Goal: Book appointment/travel/reservation

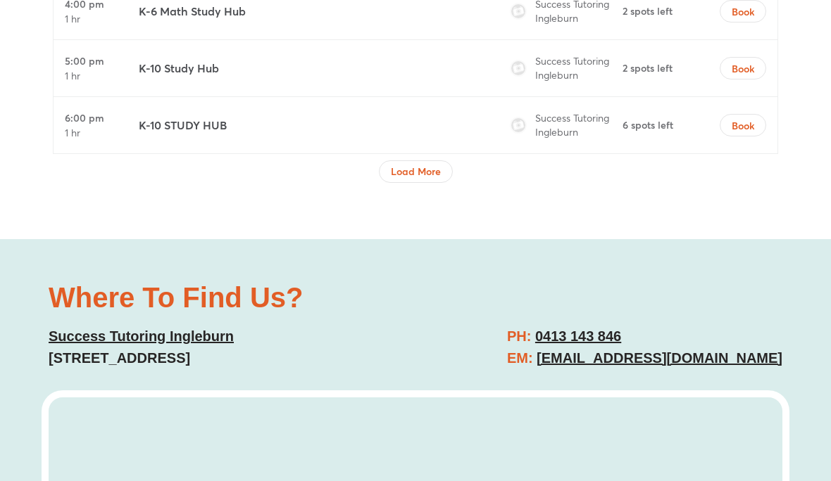
scroll to position [8599, 0]
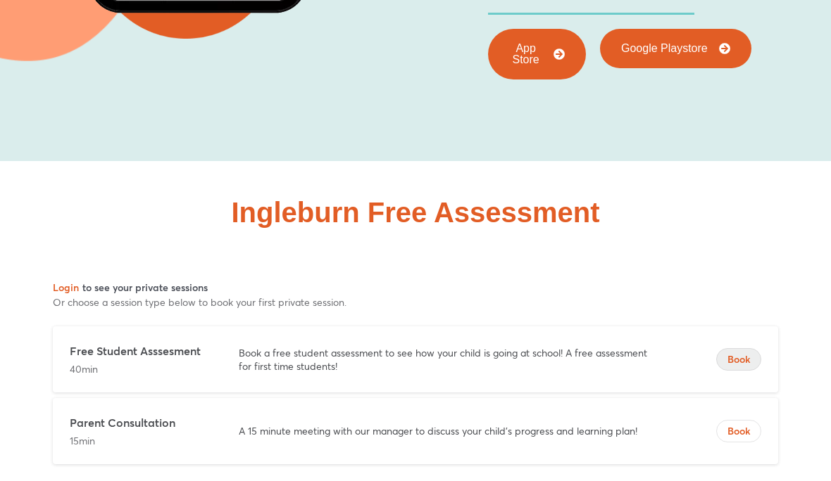
click at [745, 353] on span "Book" at bounding box center [739, 360] width 44 height 14
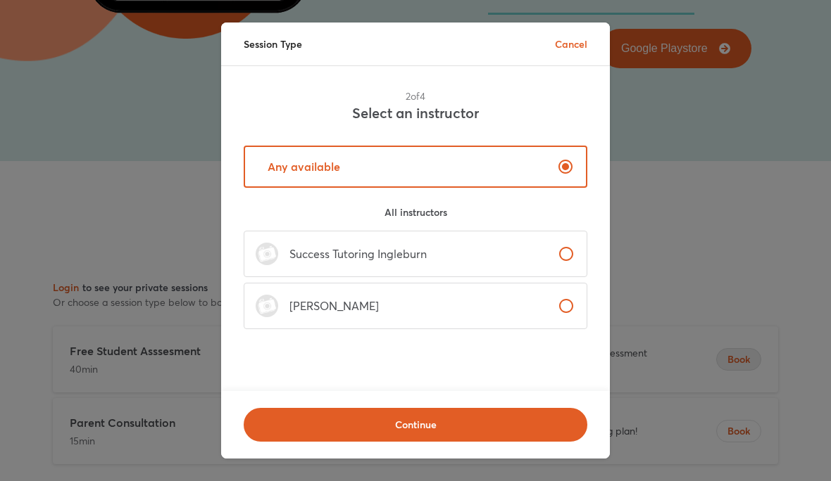
click at [565, 49] on p "Cancel" at bounding box center [571, 44] width 32 height 15
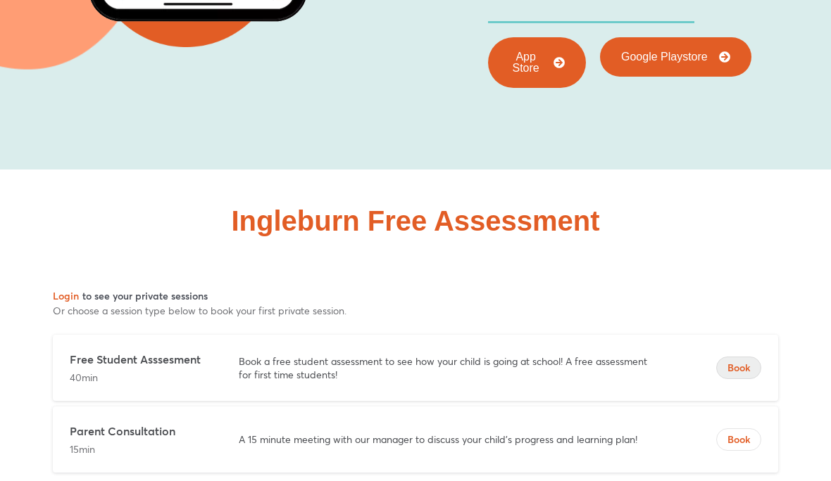
scroll to position [8600, 0]
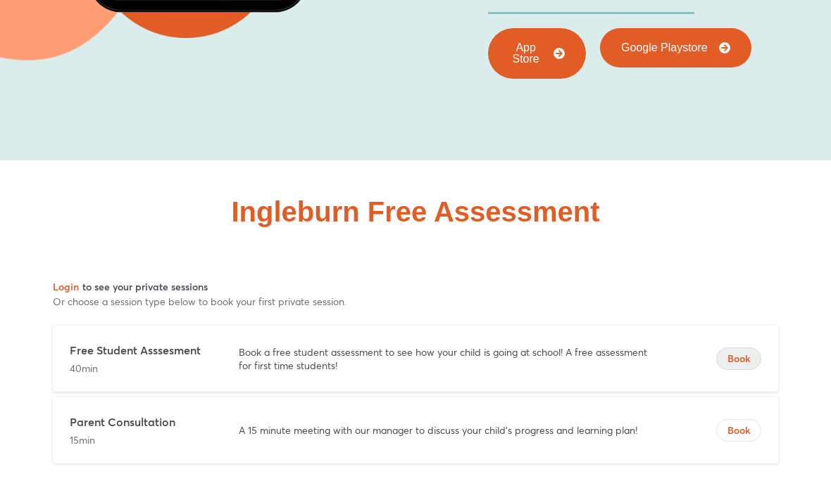
click at [654, 346] on p "Book a free student assessment to see how your child is going at school! A free…" at bounding box center [451, 359] width 424 height 27
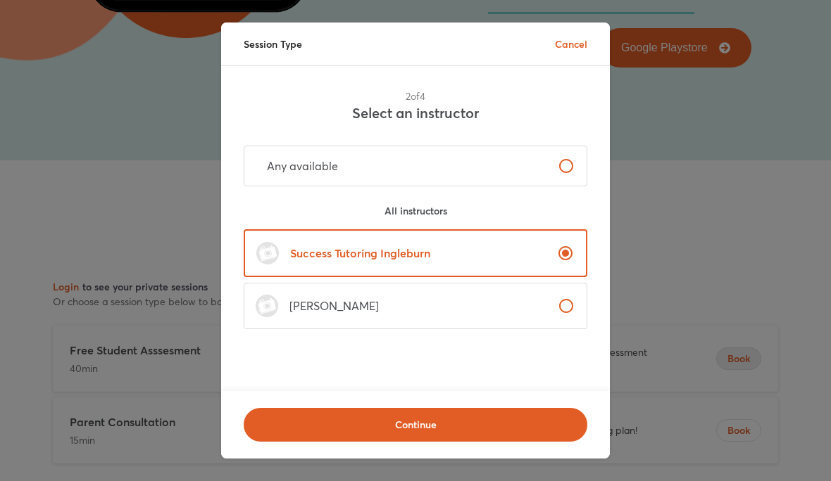
click at [538, 174] on label "Any available" at bounding box center [416, 166] width 344 height 41
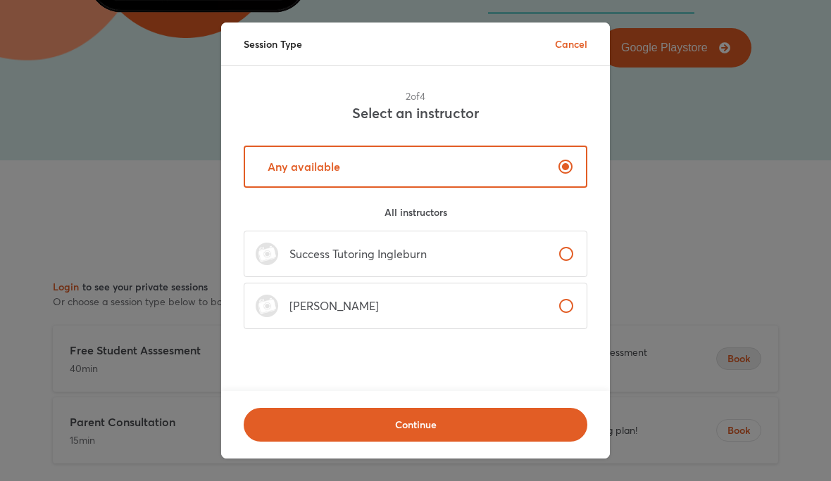
click at [519, 264] on label "Success Tutoring Ingleburn" at bounding box center [416, 254] width 344 height 46
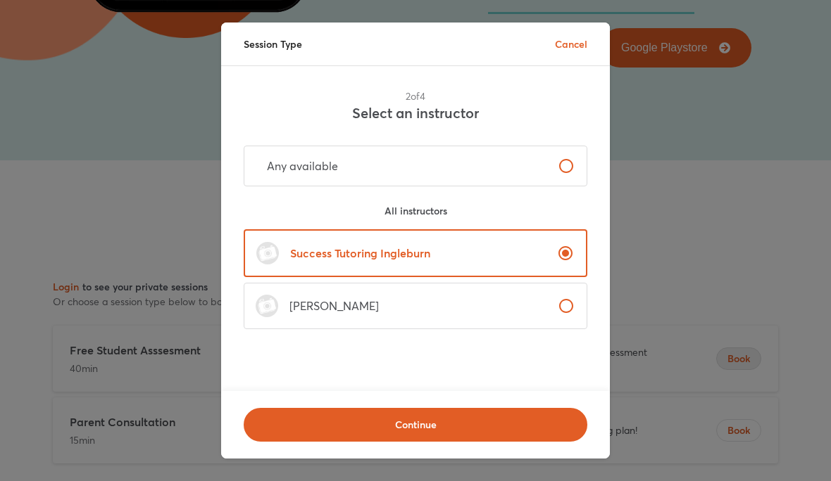
click at [531, 317] on label "[PERSON_NAME]" at bounding box center [416, 306] width 344 height 46
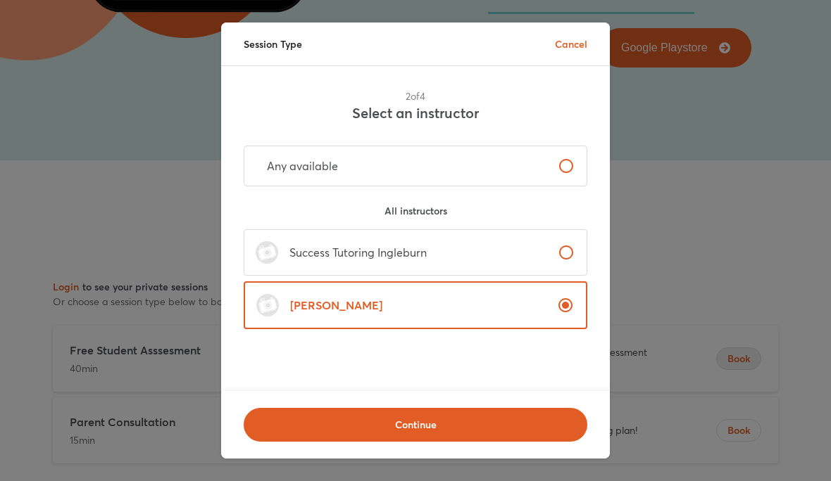
click at [538, 272] on label "Success Tutoring Ingleburn" at bounding box center [416, 252] width 344 height 46
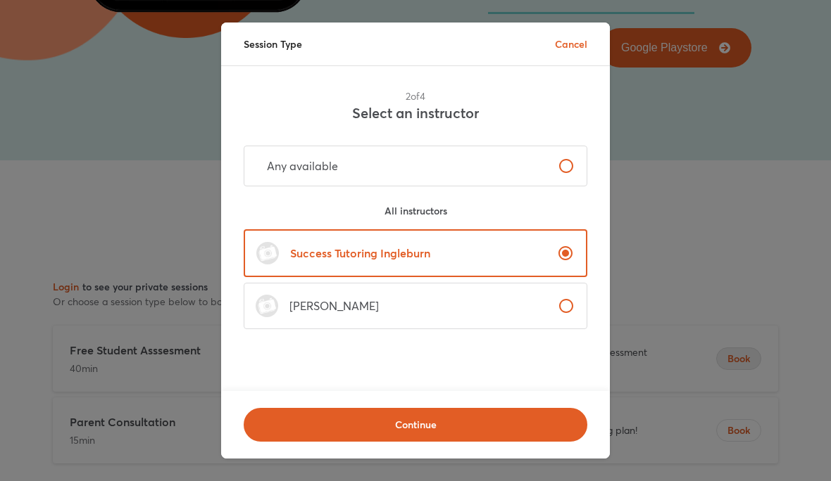
click at [547, 165] on label "Any available" at bounding box center [416, 166] width 344 height 41
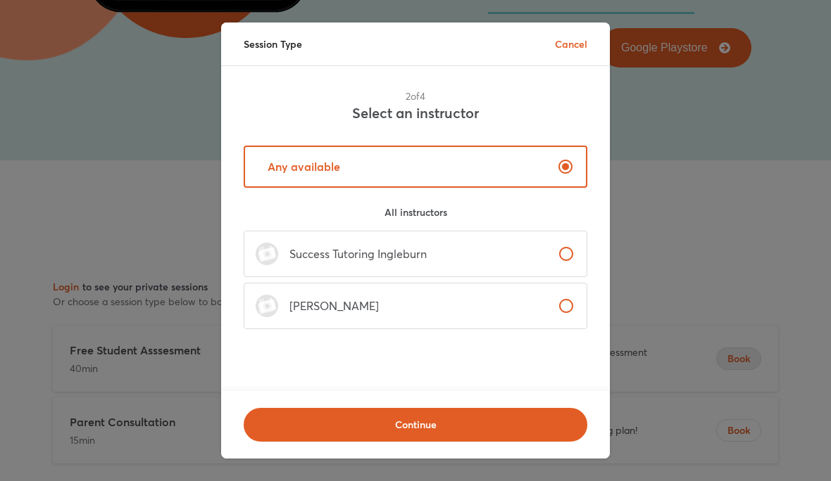
click at [468, 442] on button "Continue" at bounding box center [416, 425] width 344 height 34
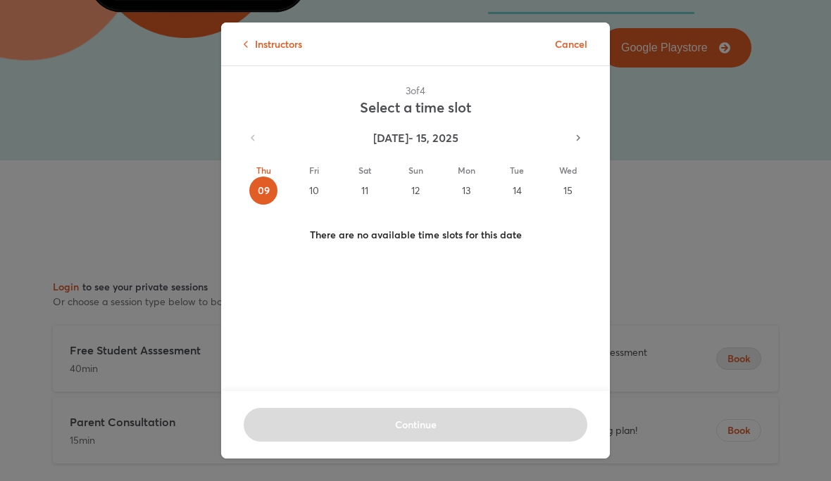
click at [415, 196] on div "12" at bounding box center [415, 191] width 28 height 28
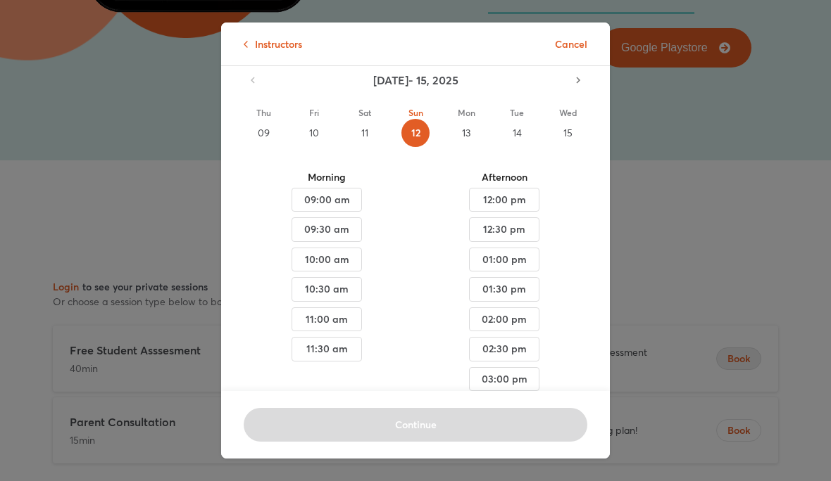
scroll to position [60, 0]
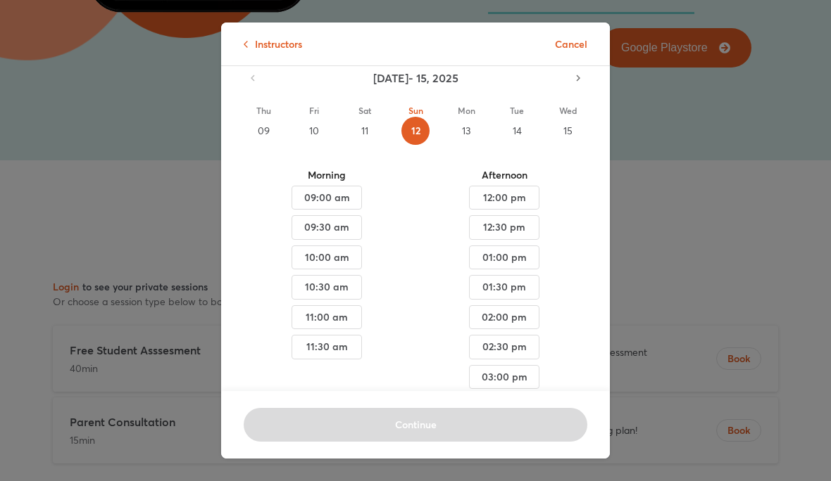
click at [523, 264] on span "01:00 pm" at bounding box center [504, 258] width 46 height 18
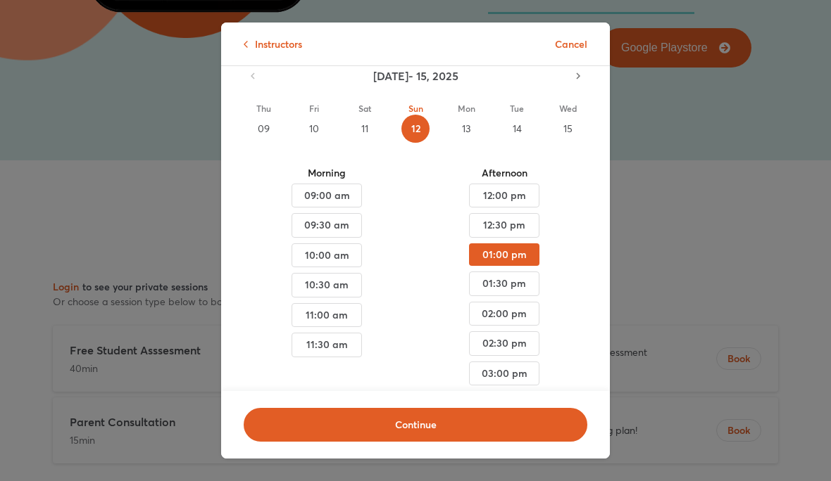
scroll to position [61, 0]
click at [259, 51] on p "Instructors" at bounding box center [273, 44] width 58 height 15
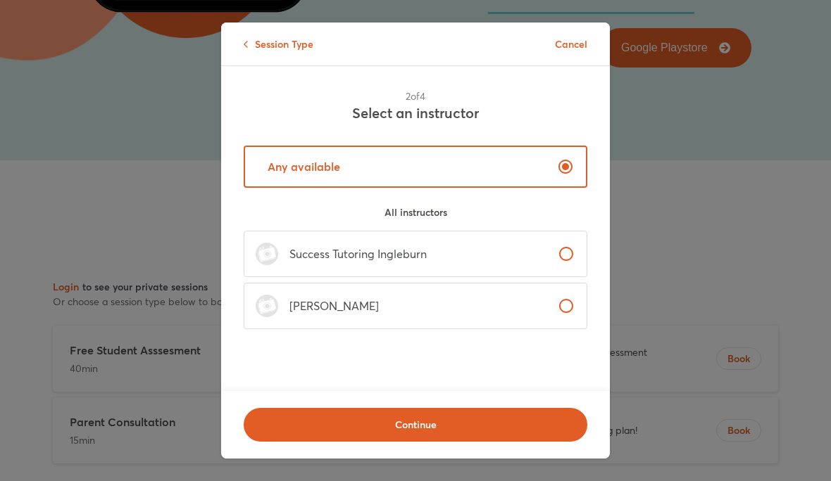
click at [367, 325] on label "[PERSON_NAME]" at bounding box center [416, 306] width 344 height 46
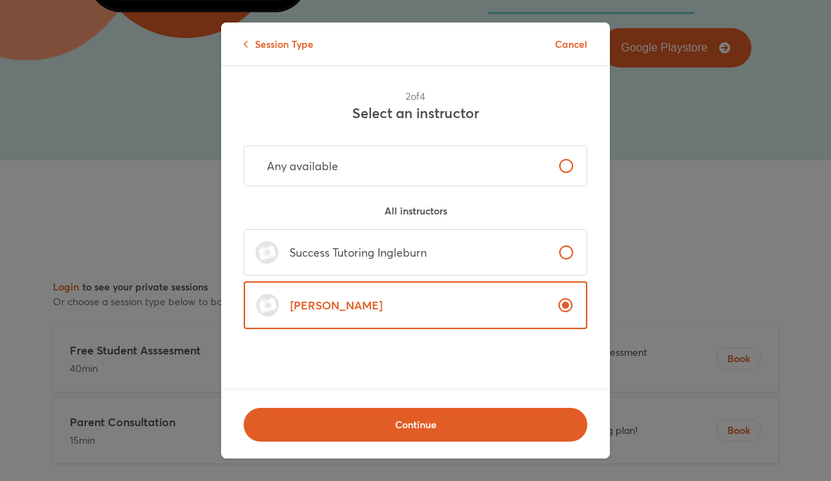
click at [448, 432] on span "Continue" at bounding box center [415, 425] width 307 height 14
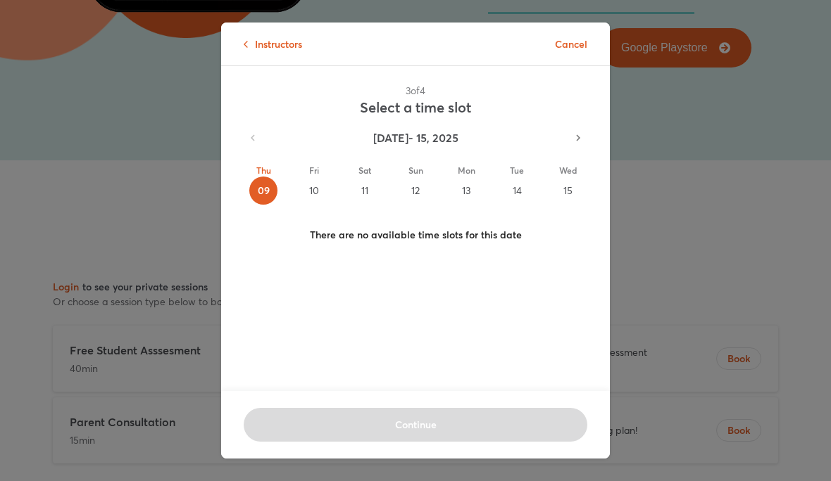
click at [417, 184] on div "12" at bounding box center [415, 191] width 28 height 28
click at [351, 189] on div "Sat 11" at bounding box center [365, 184] width 28 height 41
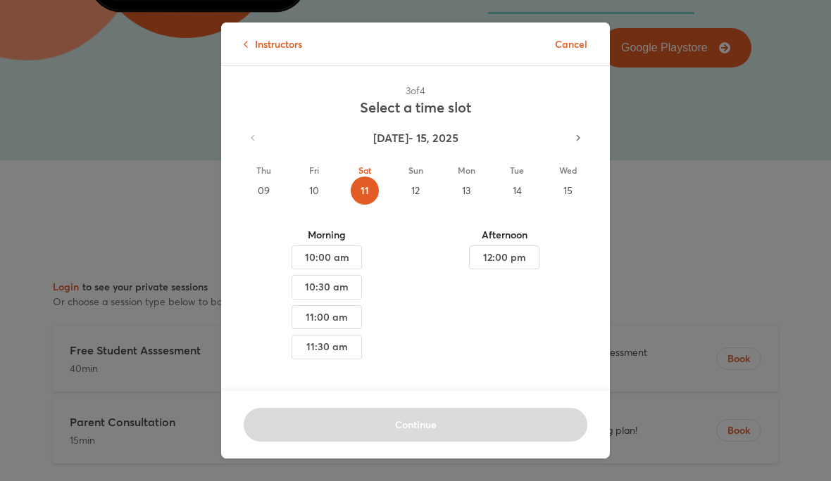
click at [317, 201] on div "10" at bounding box center [314, 191] width 28 height 28
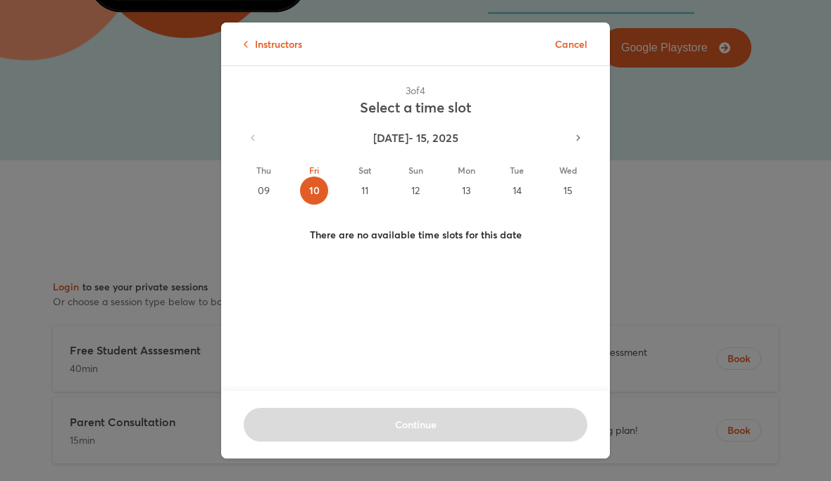
click at [365, 197] on div "11" at bounding box center [365, 191] width 28 height 28
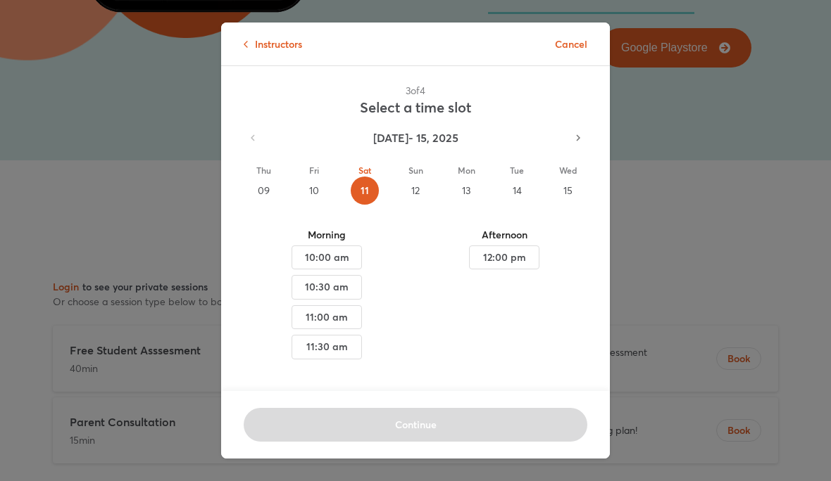
click at [498, 267] on span "12:00 pm" at bounding box center [504, 258] width 46 height 18
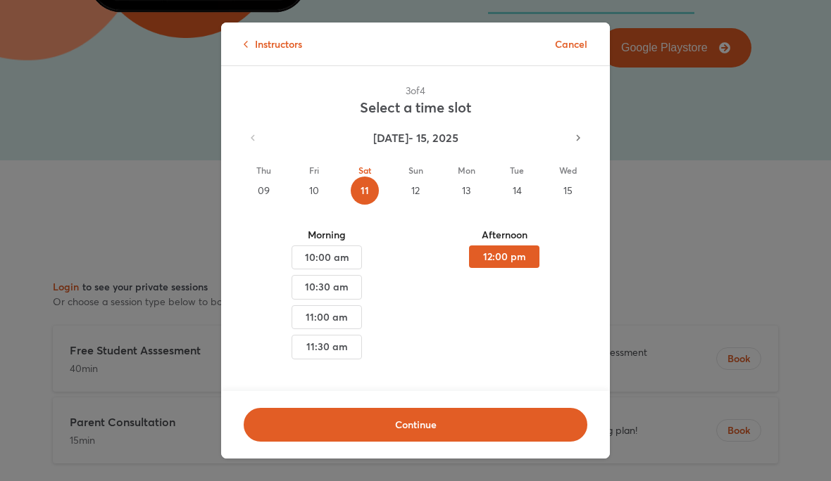
click at [483, 432] on span "Continue" at bounding box center [415, 425] width 307 height 14
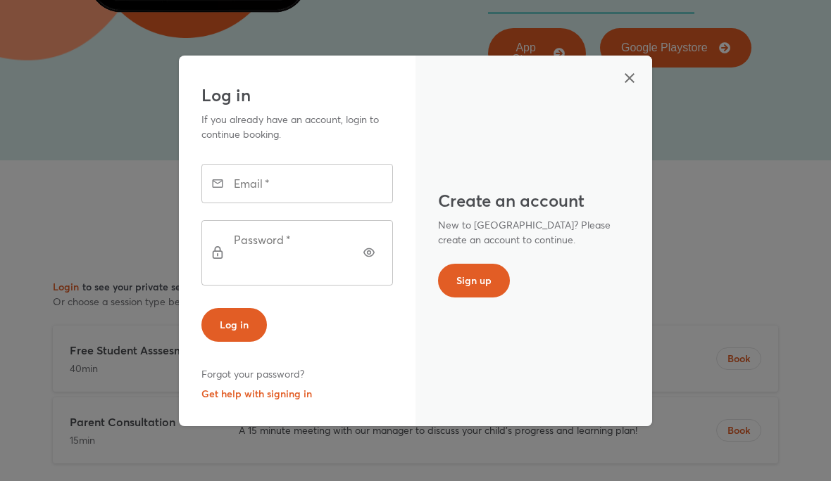
click at [459, 298] on button "Sign up" at bounding box center [474, 281] width 72 height 34
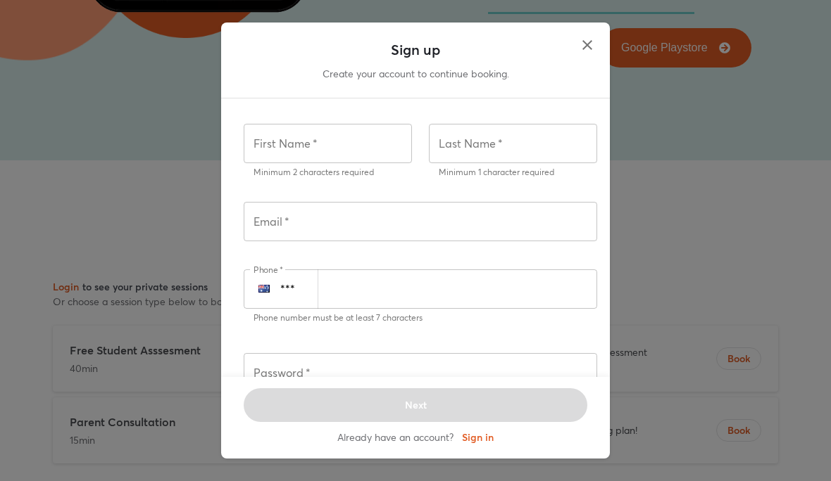
click at [341, 136] on input "text" at bounding box center [328, 143] width 168 height 39
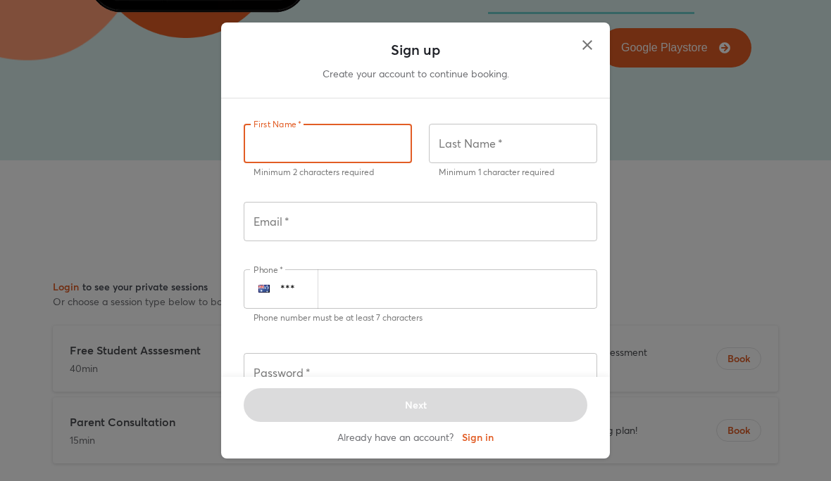
scroll to position [8599, 0]
type input "*****"
click at [511, 130] on input "text" at bounding box center [513, 143] width 168 height 39
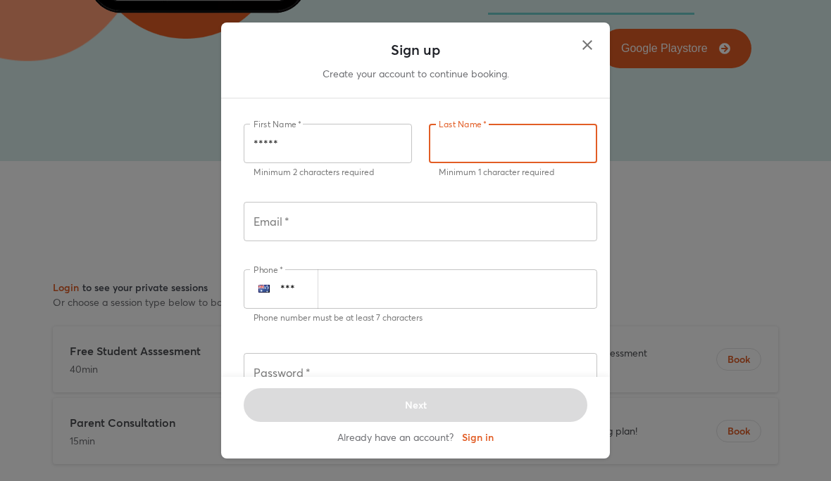
type input "*"
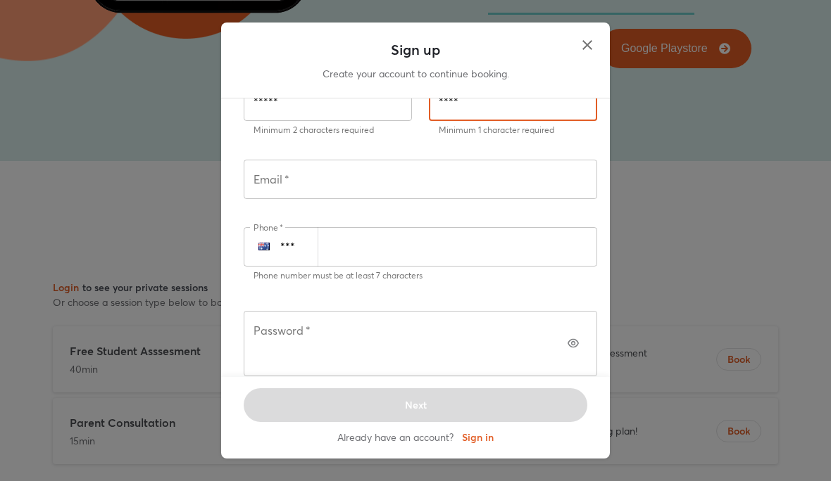
scroll to position [42, 0]
type input "****"
click at [489, 170] on input "text" at bounding box center [420, 179] width 353 height 39
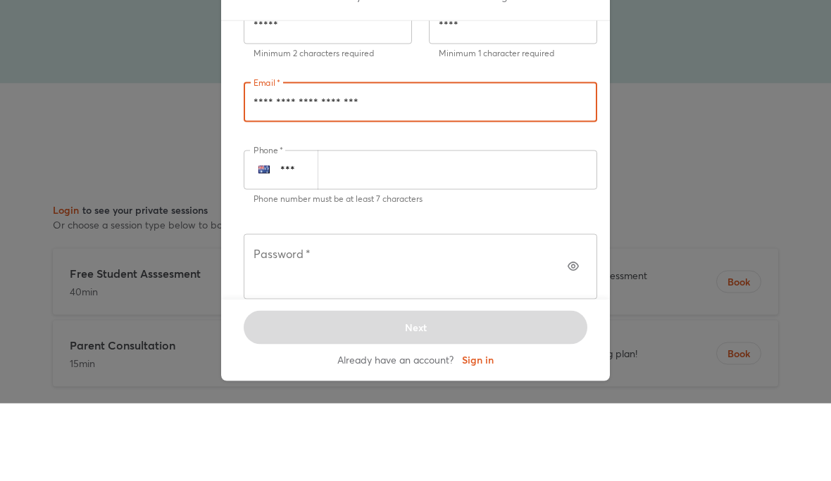
type input "**********"
click at [509, 228] on input "number" at bounding box center [456, 247] width 279 height 39
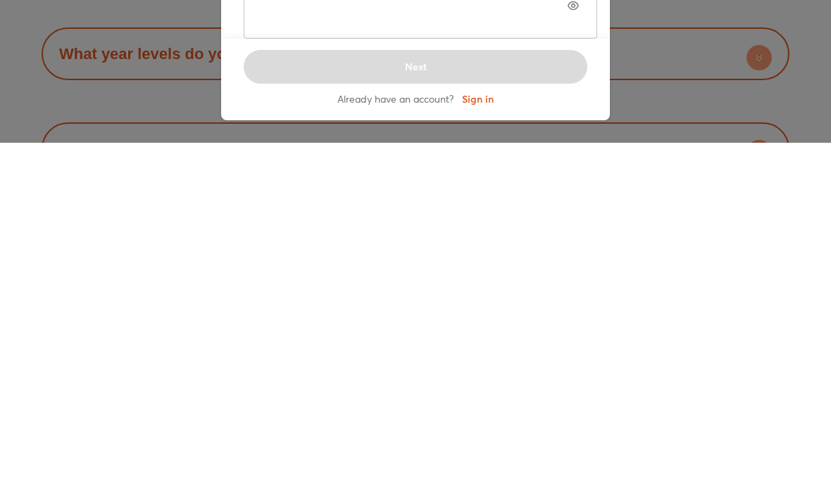
scroll to position [8836, 0]
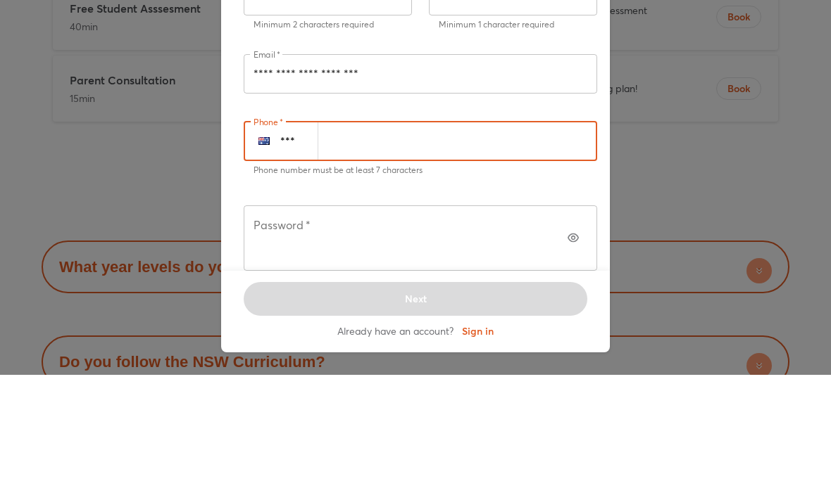
type input "*"
type input "**********"
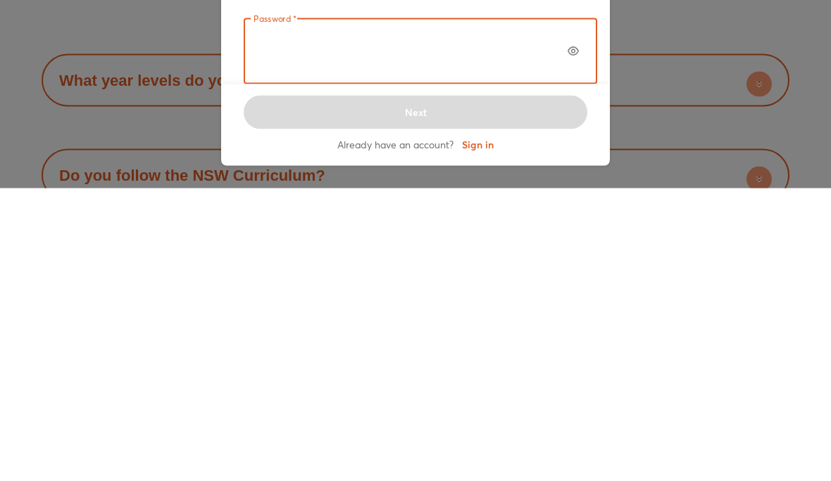
scroll to position [19, 1]
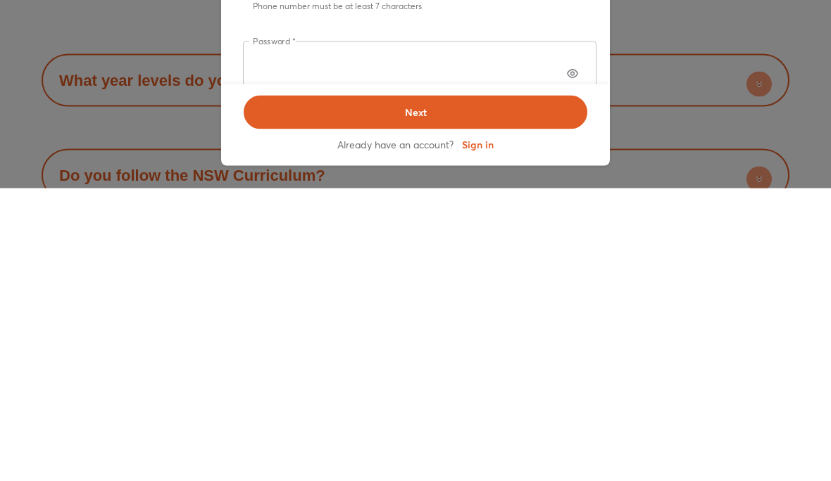
click at [415, 389] on button "Next" at bounding box center [416, 406] width 344 height 34
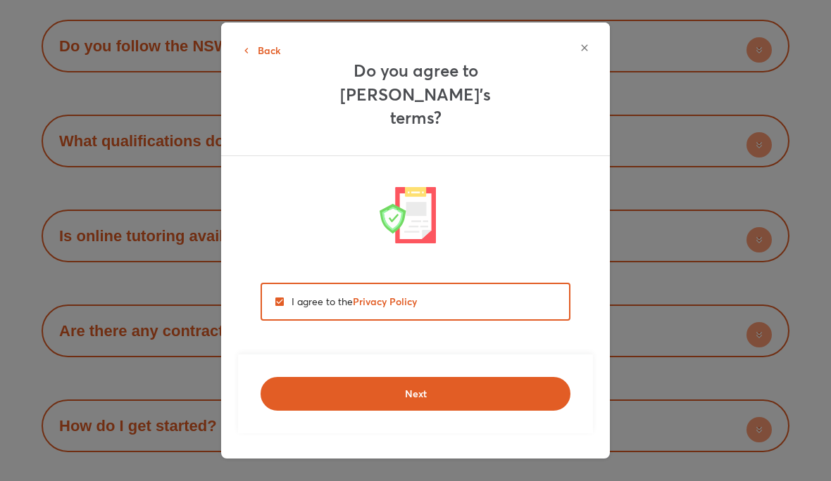
scroll to position [9182, 0]
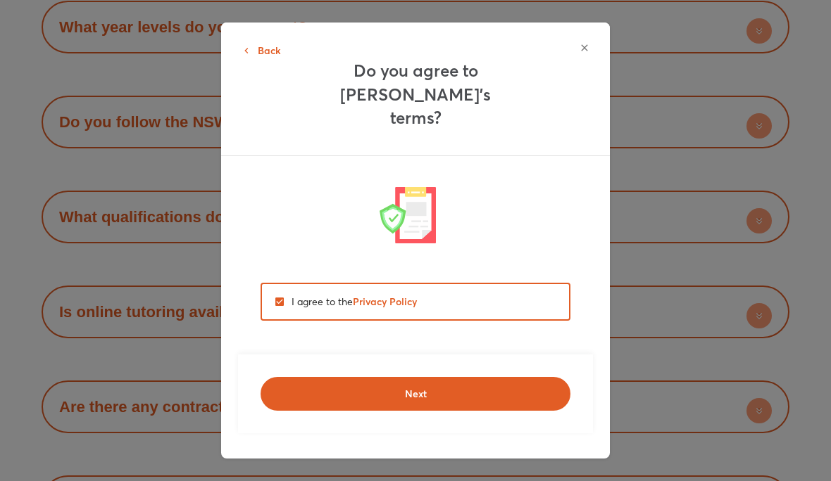
click at [477, 387] on span "Next" at bounding box center [415, 394] width 273 height 14
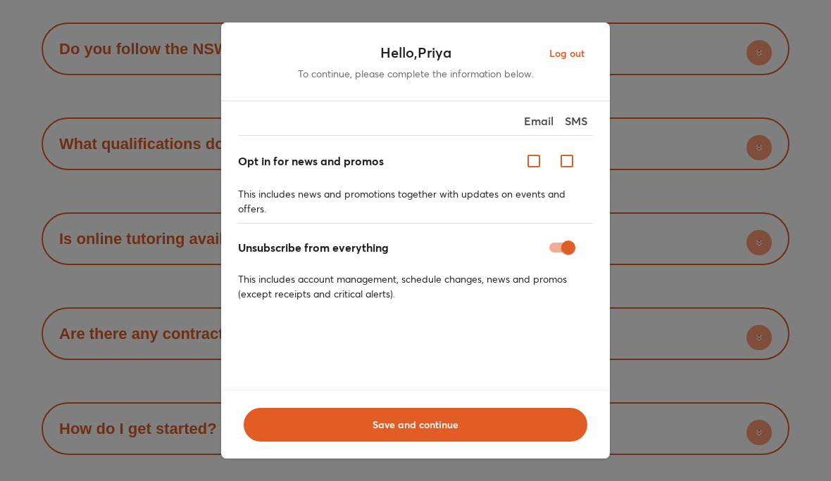
click at [500, 424] on span "Save and continue" at bounding box center [415, 425] width 307 height 14
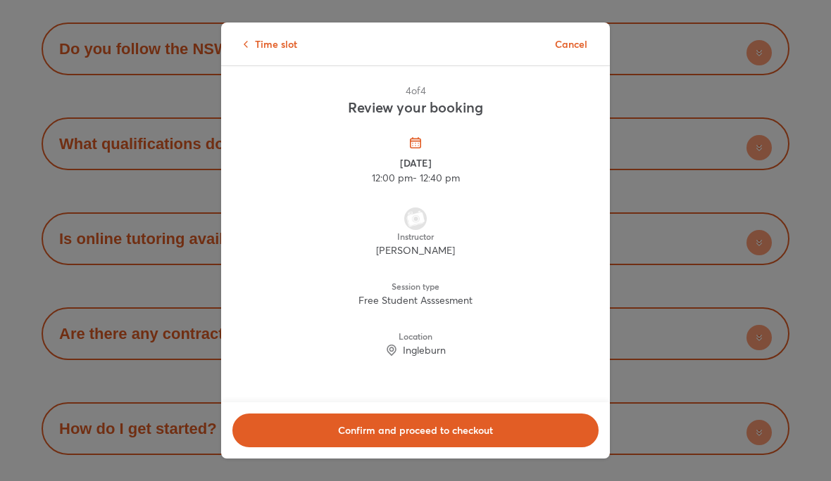
click at [531, 435] on span "Confirm and proceed to checkout" at bounding box center [415, 431] width 329 height 14
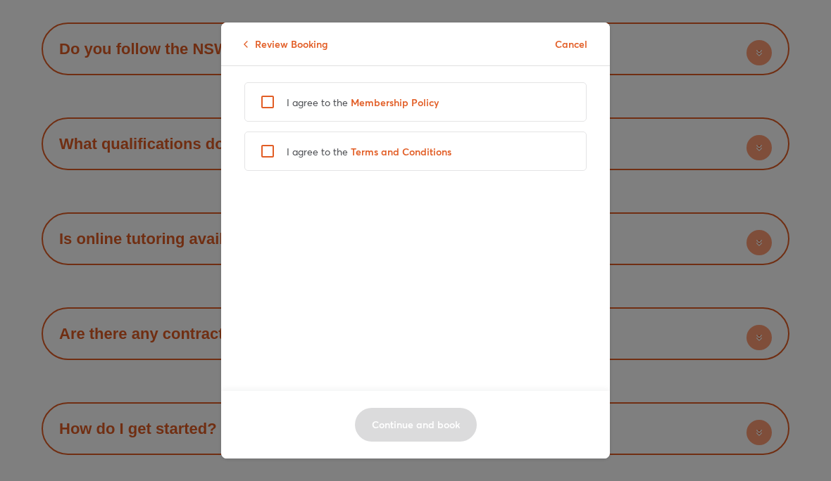
click at [263, 37] on p "Review Booking" at bounding box center [286, 44] width 84 height 15
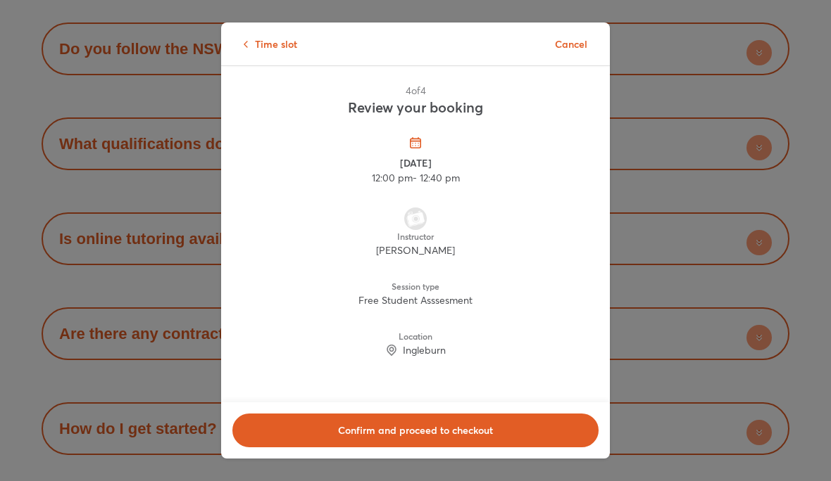
click at [533, 434] on span "Confirm and proceed to checkout" at bounding box center [415, 431] width 329 height 14
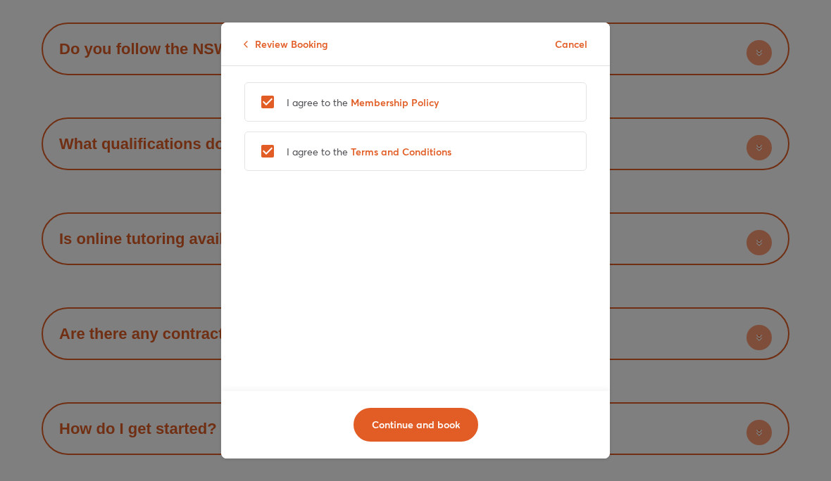
click at [422, 424] on span "Continue and book" at bounding box center [416, 425] width 88 height 14
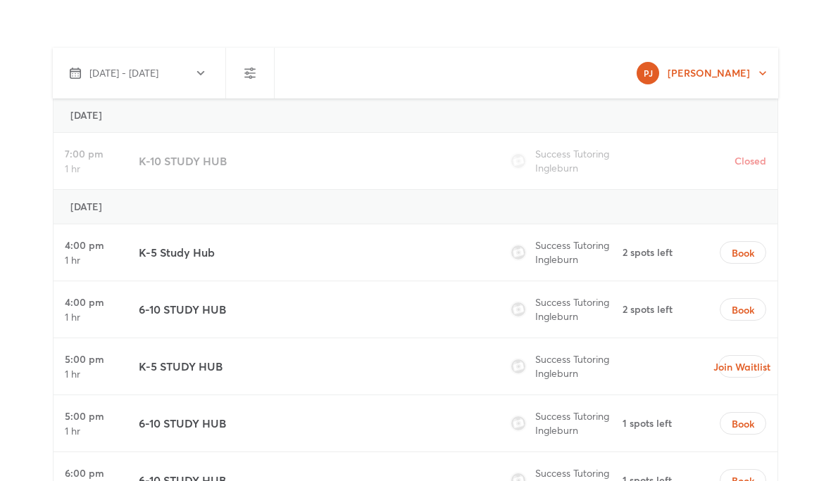
scroll to position [5543, 0]
